Goal: Task Accomplishment & Management: Use online tool/utility

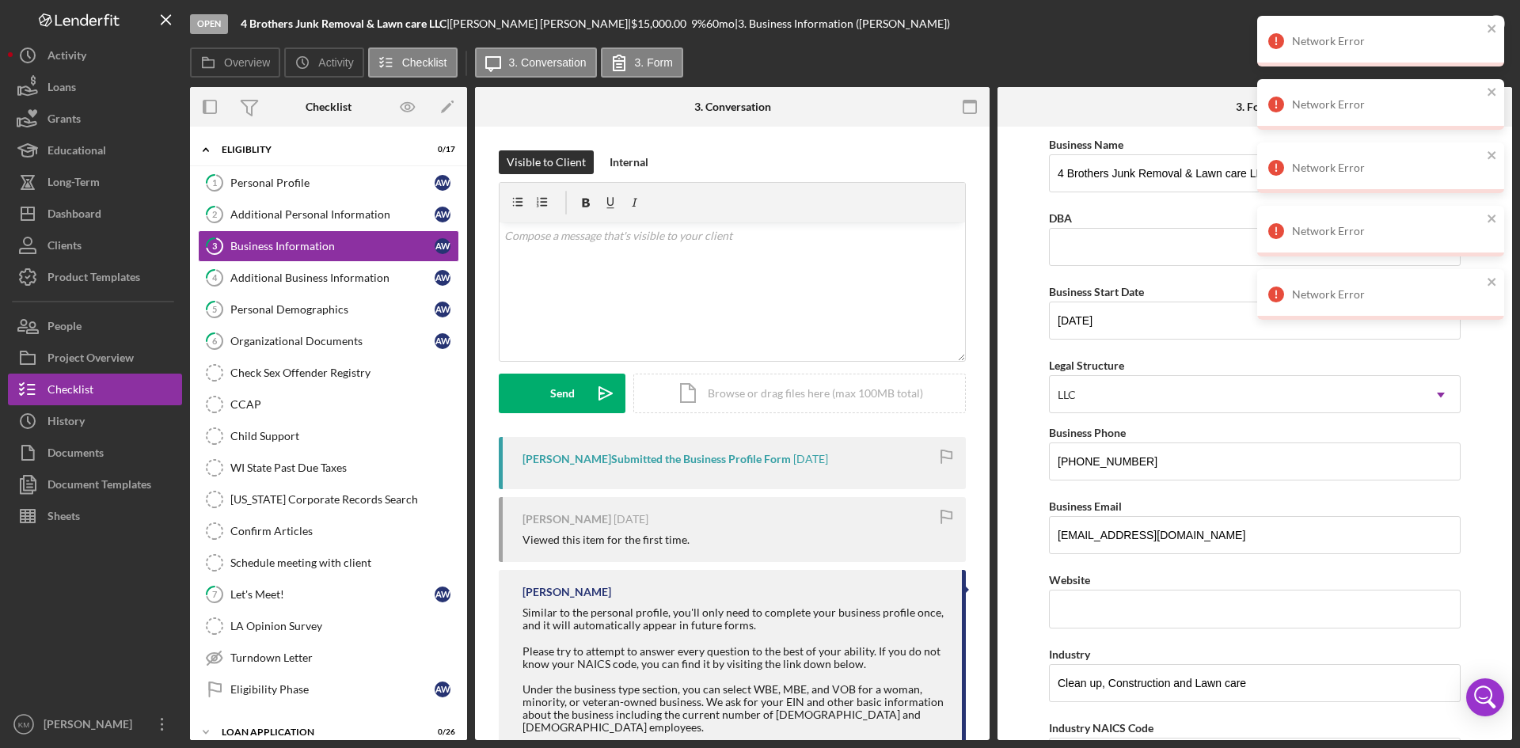
scroll to position [72, 0]
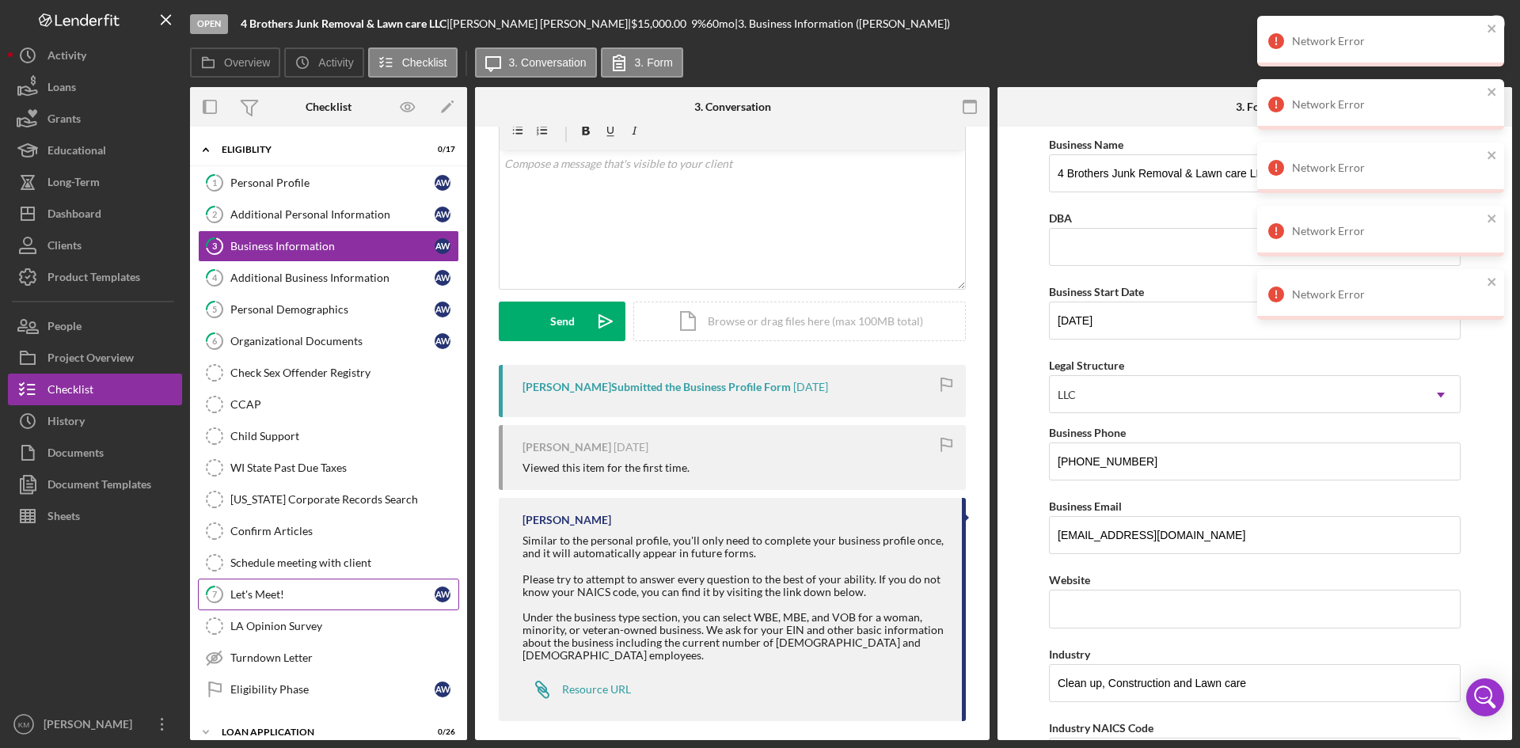
click at [235, 602] on link "7 Let's Meet! A W" at bounding box center [328, 595] width 261 height 32
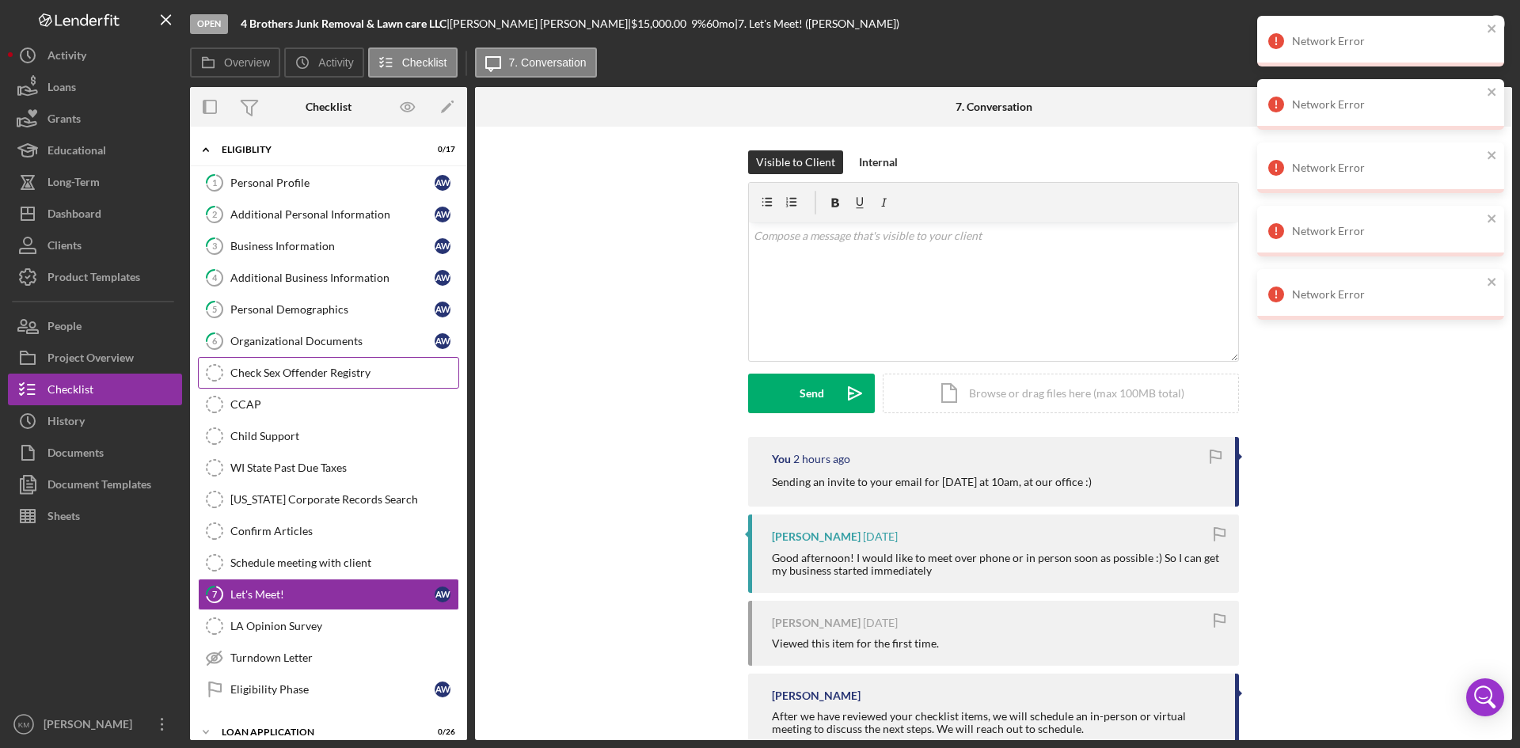
click at [321, 358] on link "Check Sex Offender Registry Check Sex Offender Registry" at bounding box center [328, 373] width 261 height 32
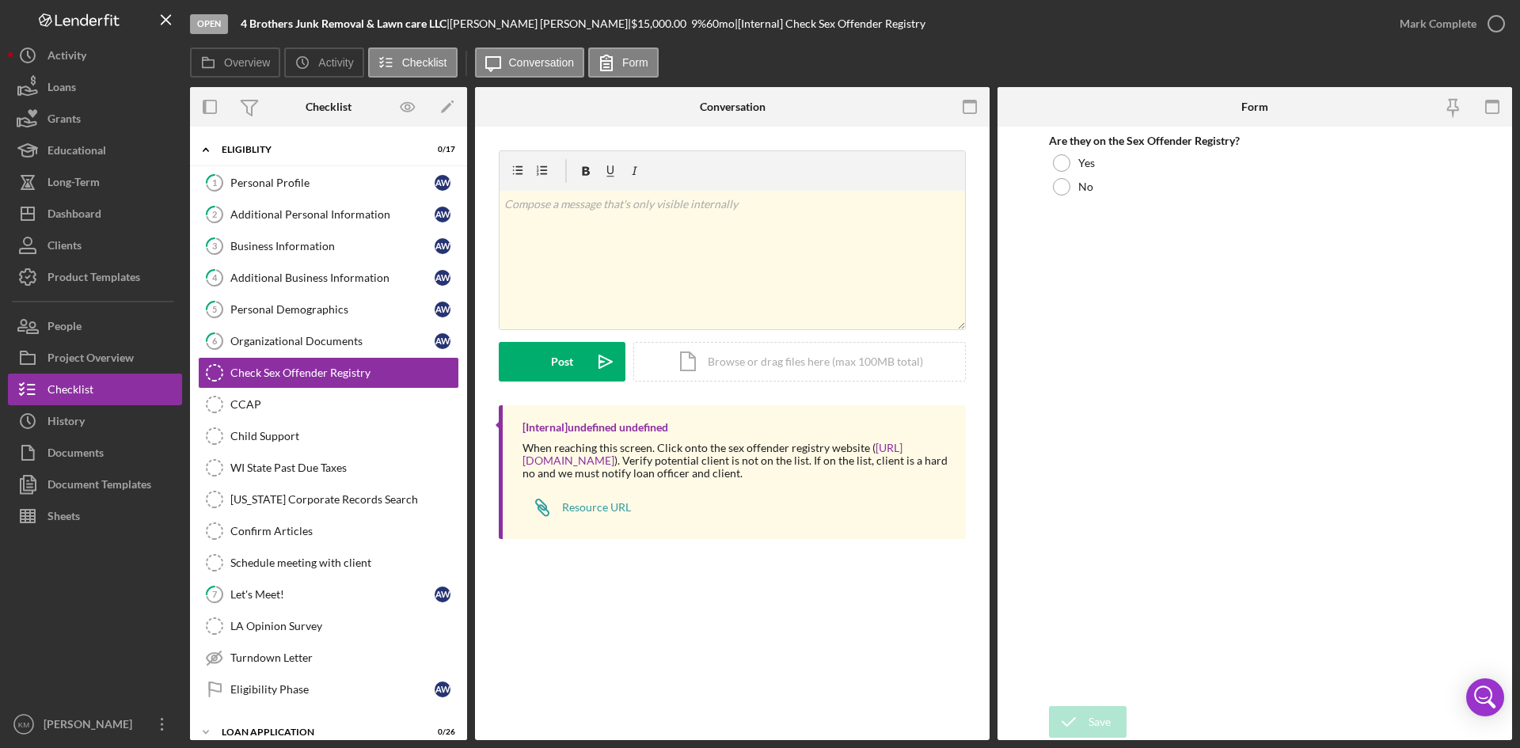
click at [1270, 626] on div "Are they on the Sex Offender Registry? Yes No" at bounding box center [1255, 417] width 412 height 564
click at [754, 675] on div "Check Sex Offender Registry Check Sex Offender Registry v Color teal Color pink…" at bounding box center [732, 434] width 515 height 614
